Goal: Complete application form

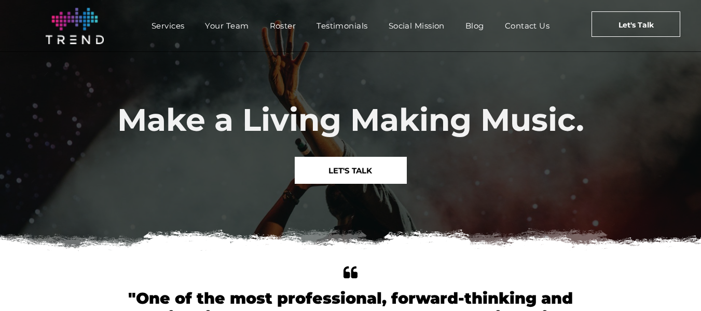
click at [287, 29] on span "Roster" at bounding box center [283, 25] width 26 height 15
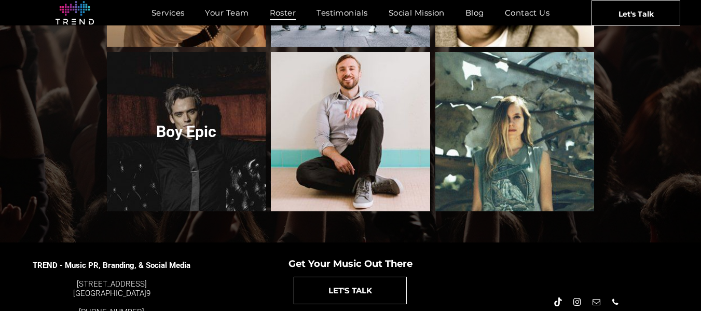
scroll to position [1227, 0]
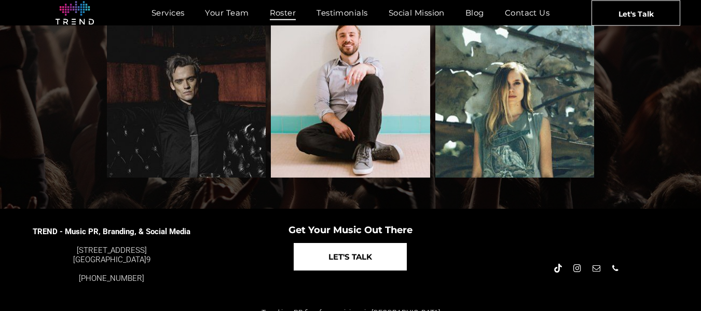
click at [328, 243] on span "LET'S TALK" at bounding box center [350, 256] width 44 height 26
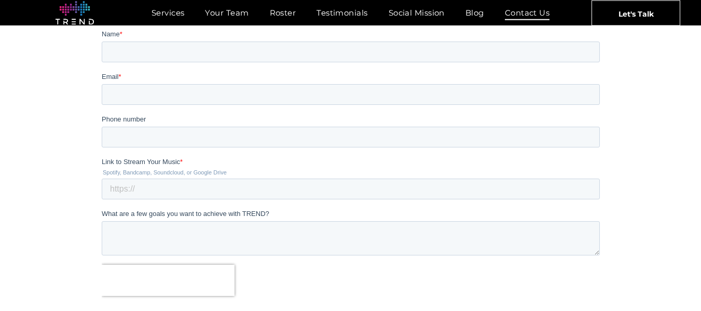
scroll to position [208, 0]
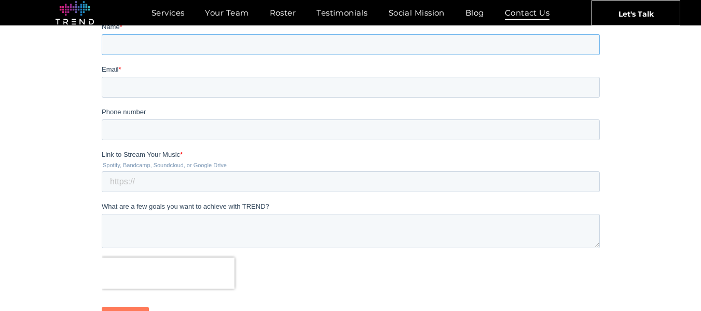
click at [156, 46] on input "Name *" at bounding box center [350, 44] width 498 height 21
type input "Logan"
type input "logan@advisory.works"
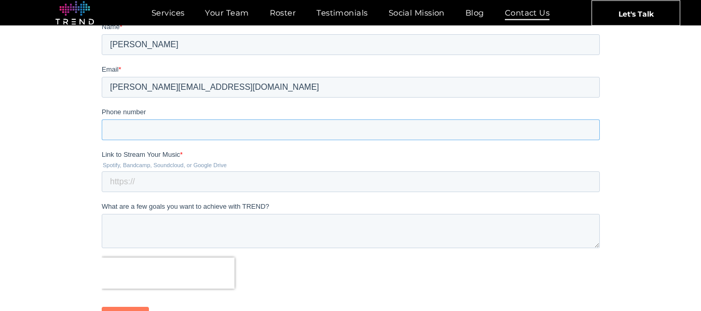
type input "0272325952"
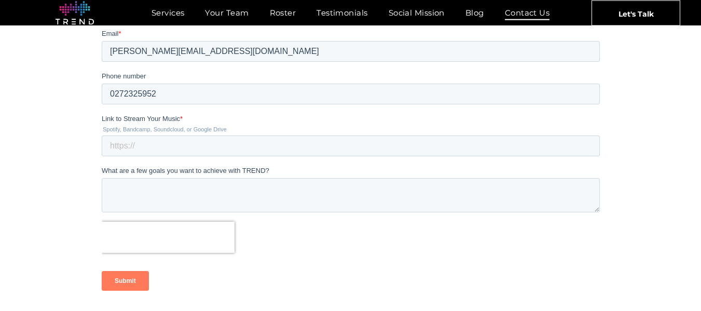
scroll to position [259, 0]
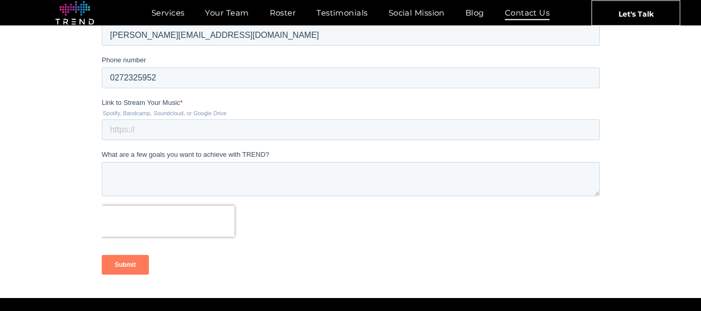
type input "Logan Wedgwood"
click at [132, 132] on input "Link to Stream Your Music *" at bounding box center [350, 130] width 498 height 21
paste input "https://open.spotify.com/track/6WxuLpcQ6OF2cqn05uLrRu?si=8cf5171a975e4555"
type input "https://open.spotify.com/track/6WxuLpcQ6OF2cqn05uLrRu?si=8cf5171a975e4555"
click at [165, 184] on textarea "What are a few goals you want to achieve with TREND?" at bounding box center [350, 179] width 498 height 34
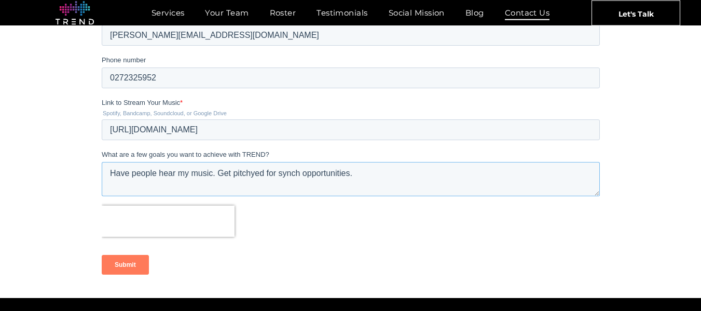
click at [257, 174] on textarea "Have people hear my music. Get pitchyed for synch opportunities." at bounding box center [350, 179] width 498 height 34
click at [253, 174] on textarea "Have people hear my music. Get pitchyed for synch opportunities." at bounding box center [350, 179] width 498 height 34
click at [393, 184] on textarea "Have people hear my music. Get pitched for synch opportunities." at bounding box center [350, 179] width 498 height 34
type textarea "Have people hear my music. Get pitched for synch opportunities."
click at [114, 269] on input "Submit" at bounding box center [124, 265] width 47 height 20
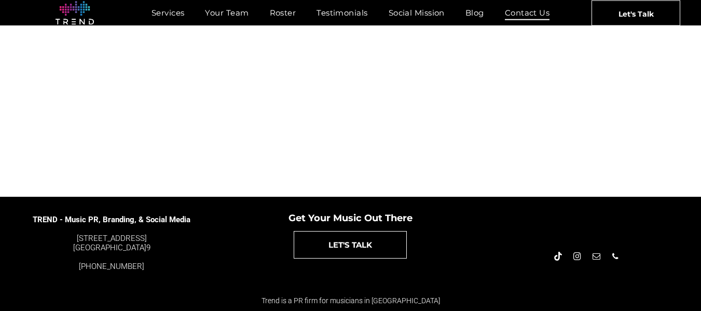
scroll to position [0, 0]
